Goal: Find specific page/section: Find specific page/section

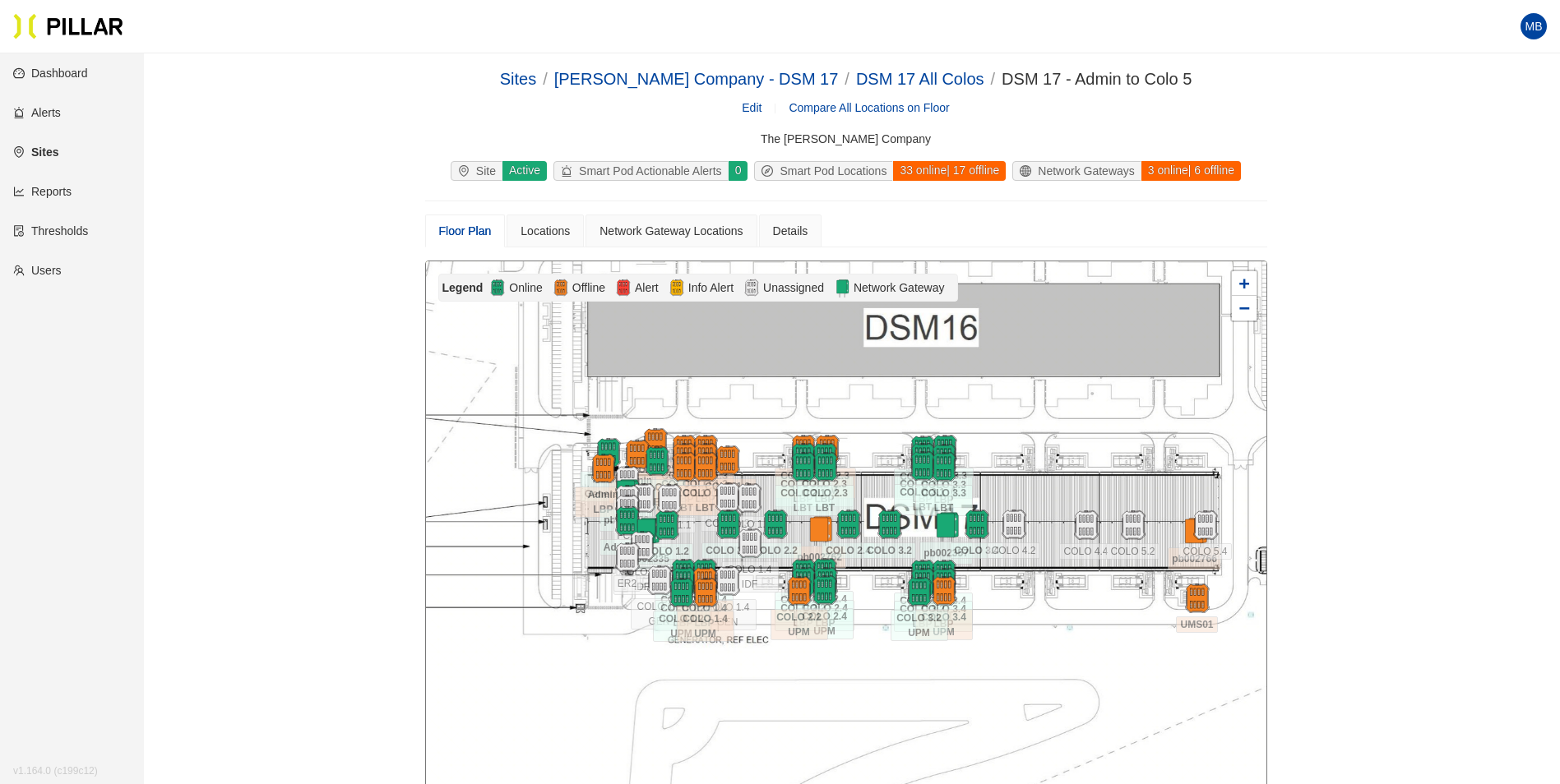
scroll to position [247, 0]
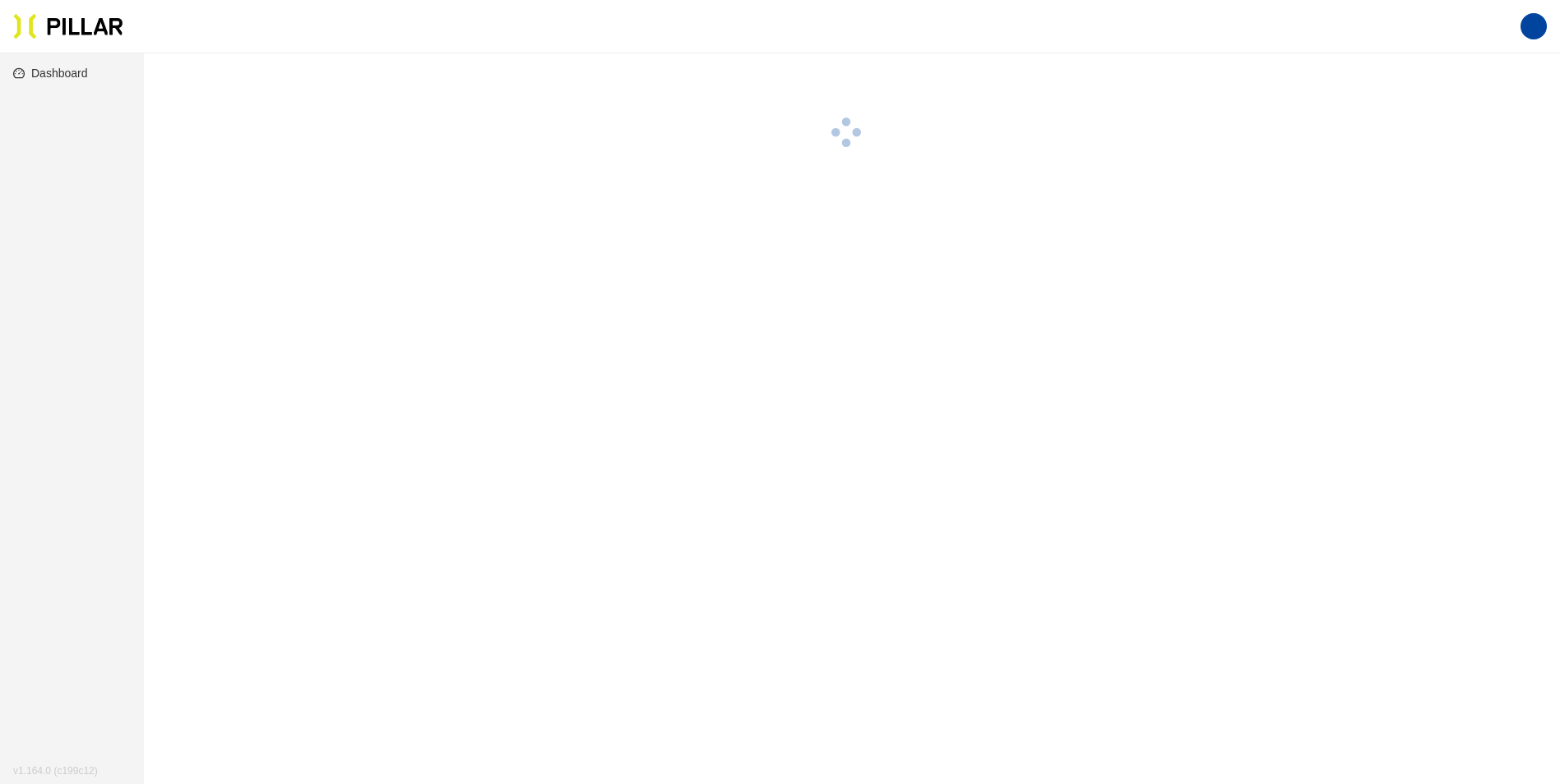
scroll to position [54, 0]
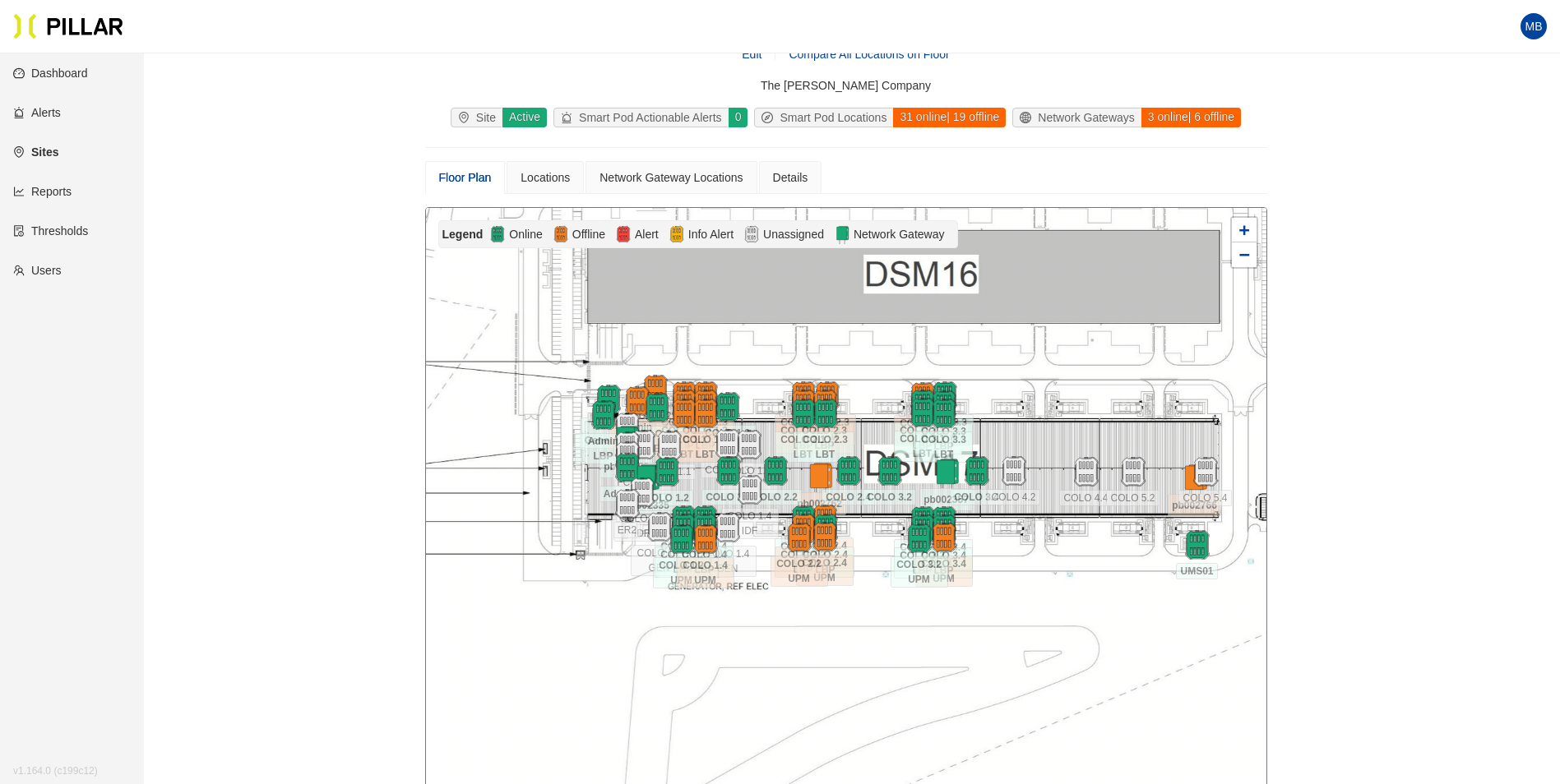
drag, startPoint x: 1405, startPoint y: 209, endPoint x: 1399, endPoint y: 201, distance: 10.0
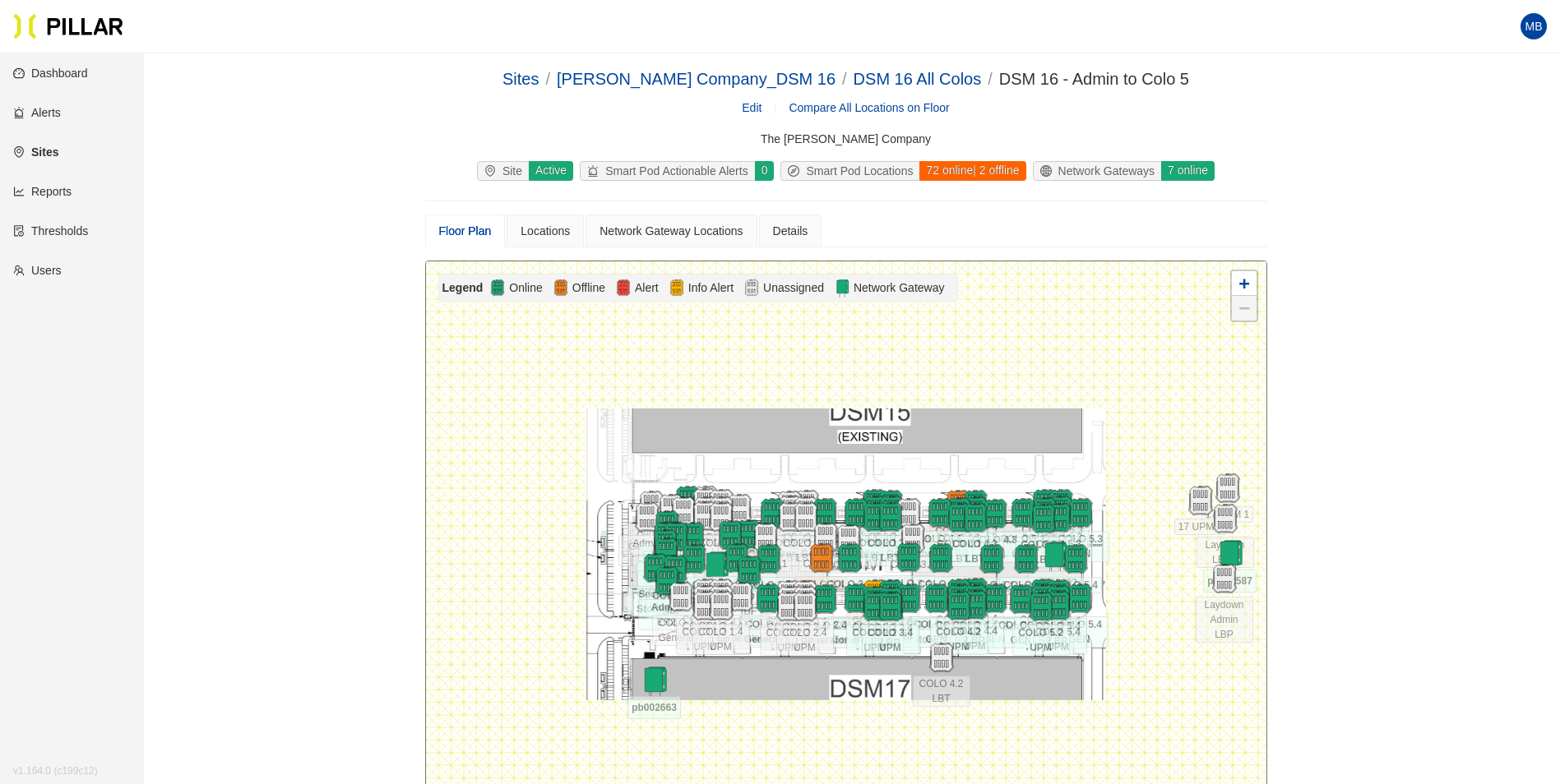
scroll to position [135, 0]
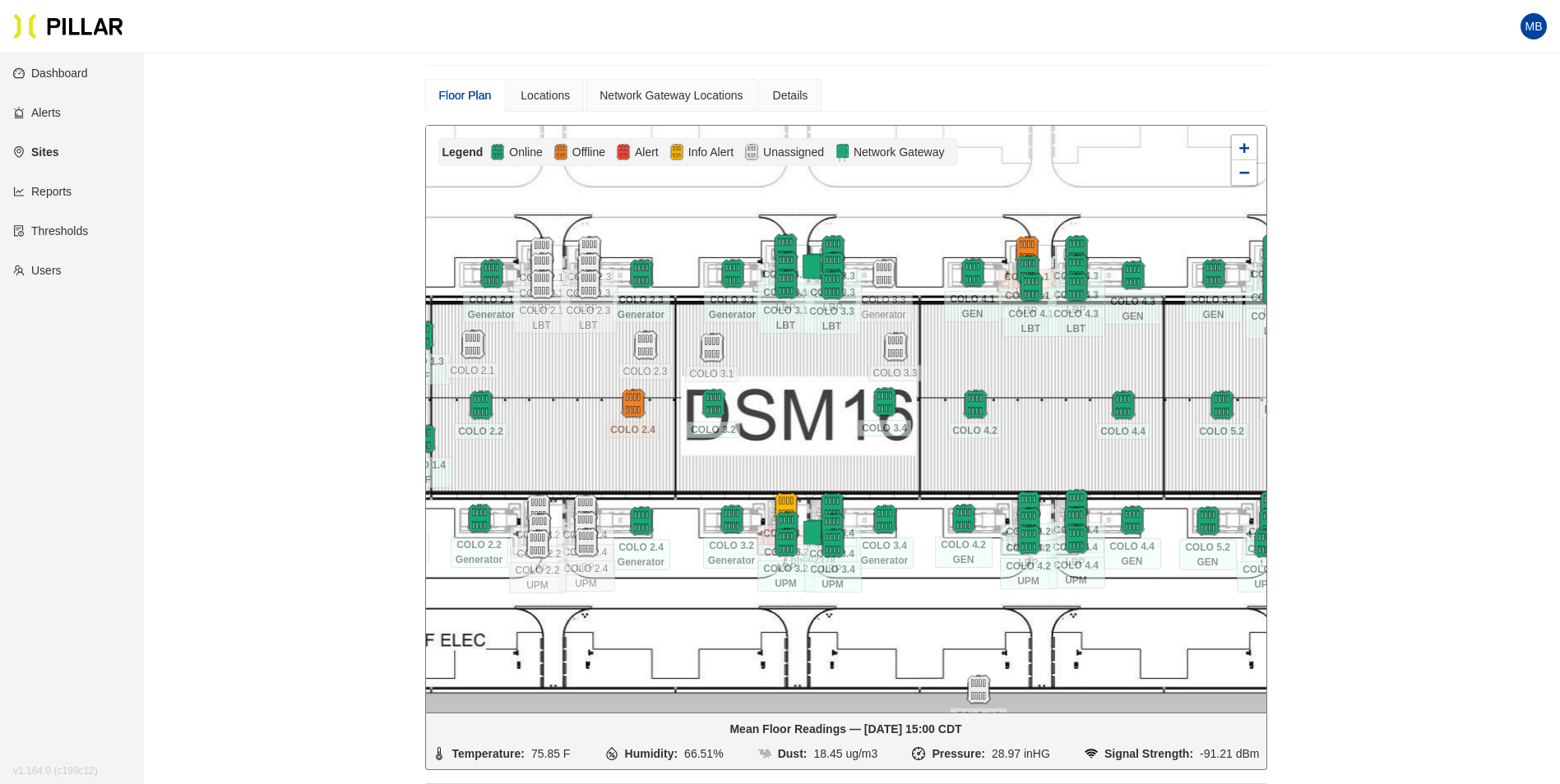
drag, startPoint x: 870, startPoint y: 428, endPoint x: 570, endPoint y: 395, distance: 301.8
click at [570, 395] on div at bounding box center [846, 419] width 841 height 586
